Goal: Find contact information: Find contact information

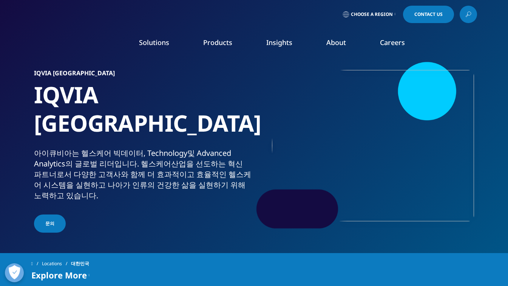
click at [374, 14] on span "Choose a Region" at bounding box center [372, 14] width 42 height 6
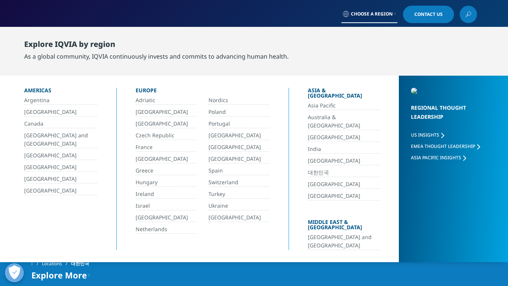
click at [373, 14] on span "Choose a Region" at bounding box center [372, 14] width 42 height 6
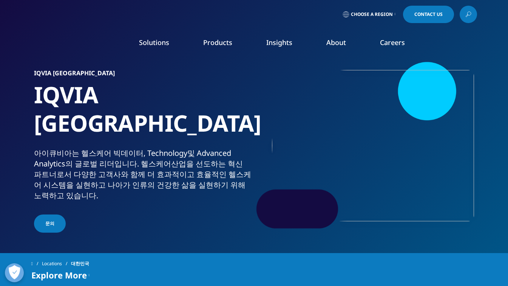
click at [373, 14] on span "Choose a Region" at bounding box center [372, 14] width 42 height 6
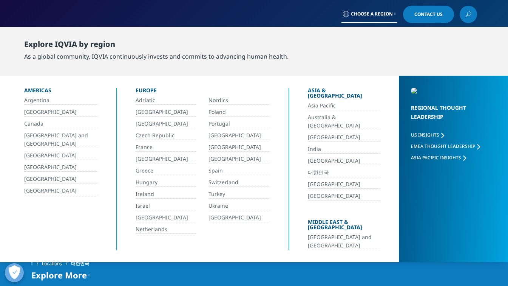
click at [373, 14] on span "Choose a Region" at bounding box center [372, 14] width 42 height 6
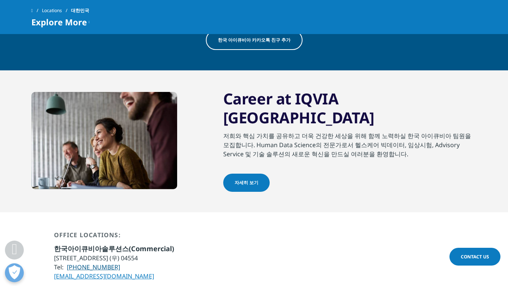
scroll to position [534, 0]
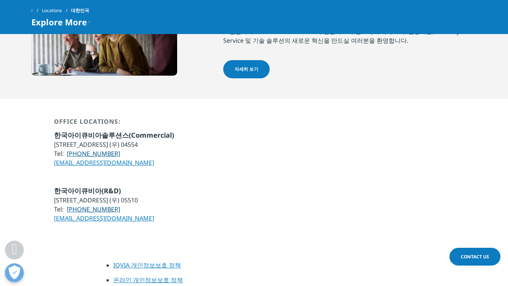
click at [130, 140] on li "[STREET_ADDRESS] (우) 04554" at bounding box center [114, 144] width 120 height 9
drag, startPoint x: 54, startPoint y: 114, endPoint x: 140, endPoint y: 116, distance: 86.2
click at [140, 140] on li "[STREET_ADDRESS] (우) 04554" at bounding box center [114, 144] width 120 height 9
copy li "[STREET_ADDRESS]"
